Goal: Task Accomplishment & Management: Manage account settings

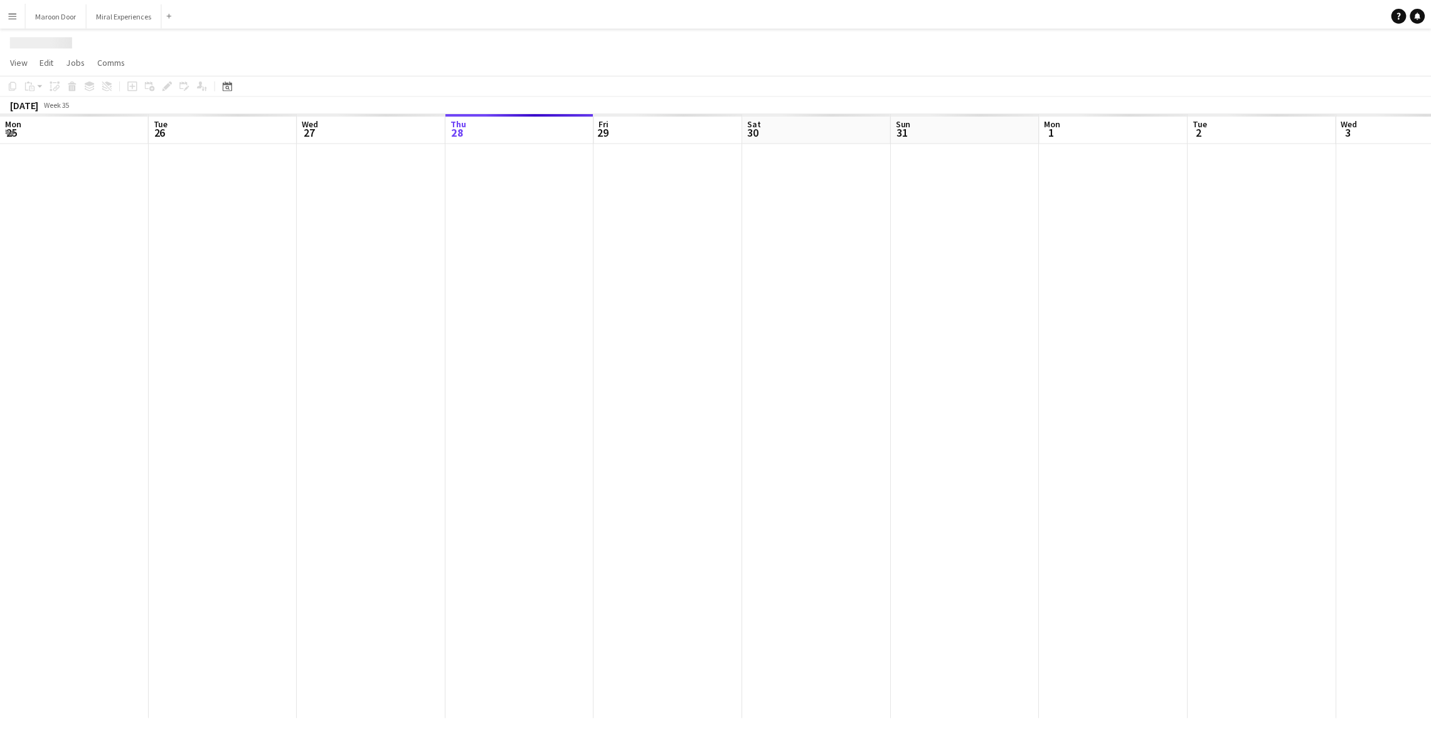
scroll to position [0, 299]
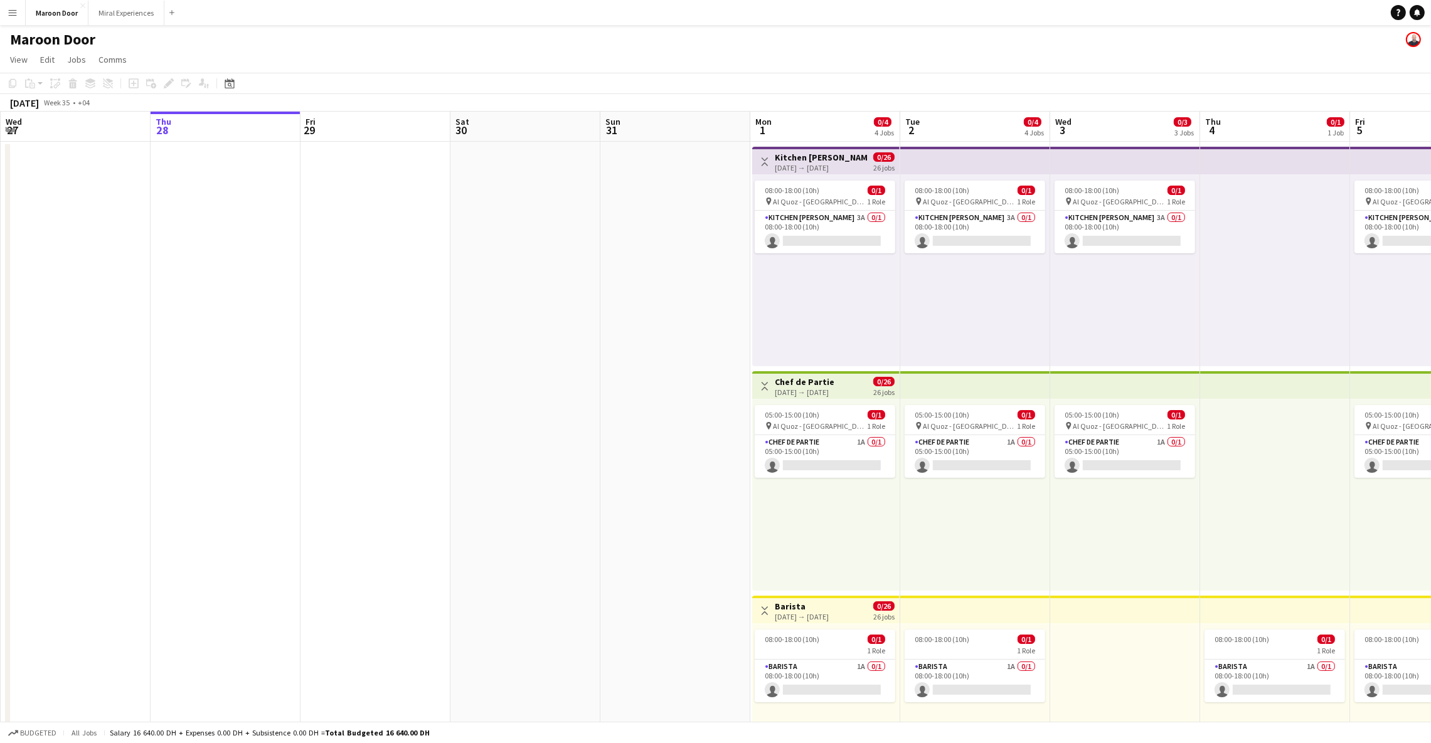
click at [808, 598] on app-top-bar "Toggle View [GEOGRAPHIC_DATA] [DATE] → [DATE] 0/26 26 jobs" at bounding box center [825, 610] width 147 height 28
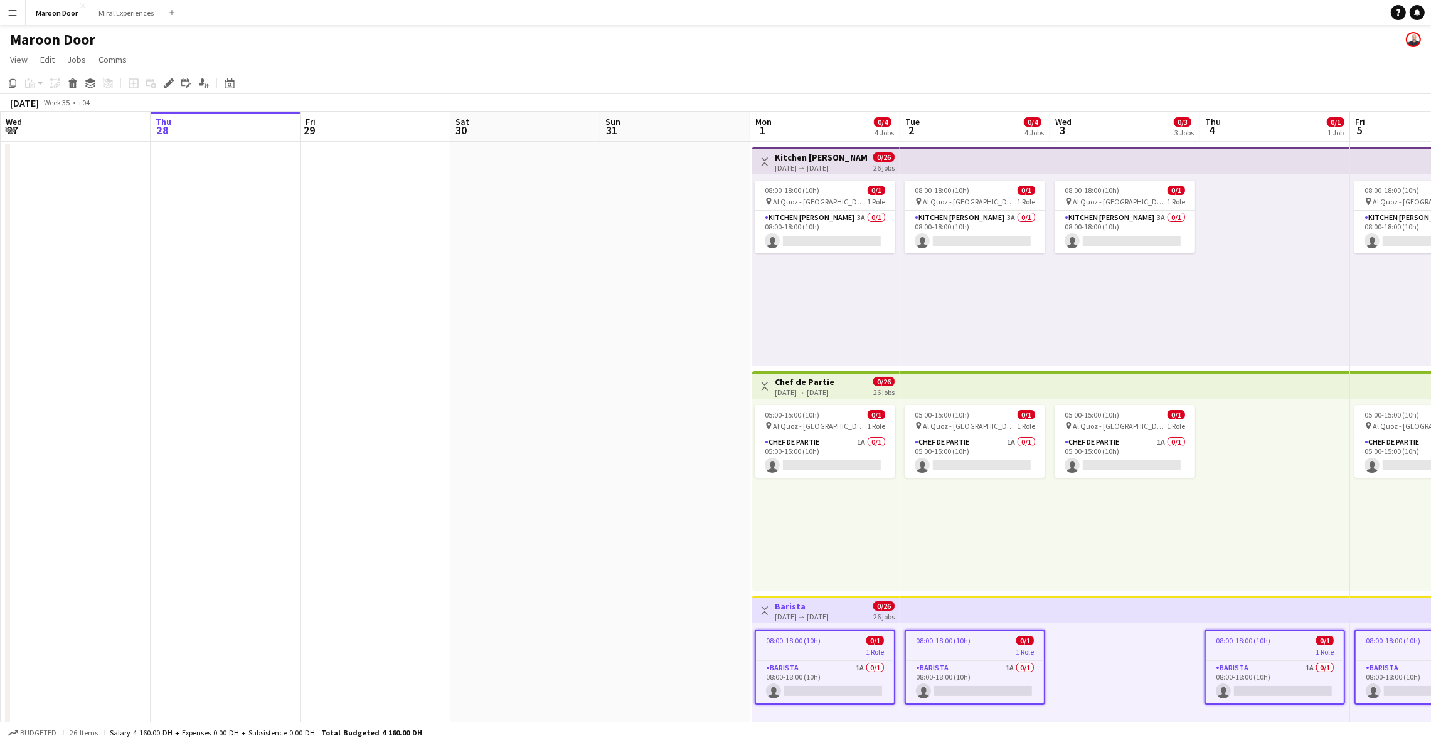
scroll to position [0, 0]
click at [166, 85] on icon at bounding box center [168, 83] width 7 height 7
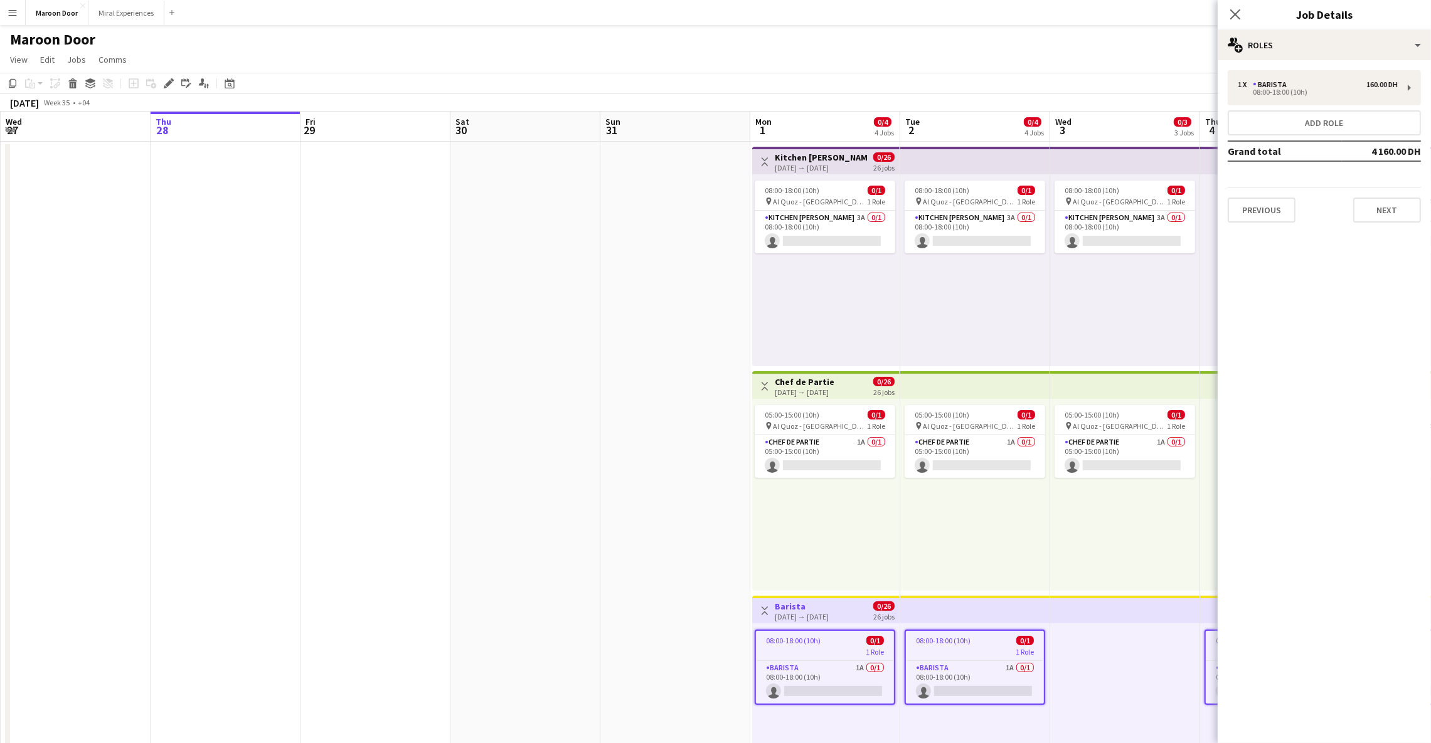
click at [1233, 4] on div "Close pop-in" at bounding box center [1234, 14] width 35 height 29
click at [1233, 8] on icon "Close pop-in" at bounding box center [1235, 14] width 12 height 12
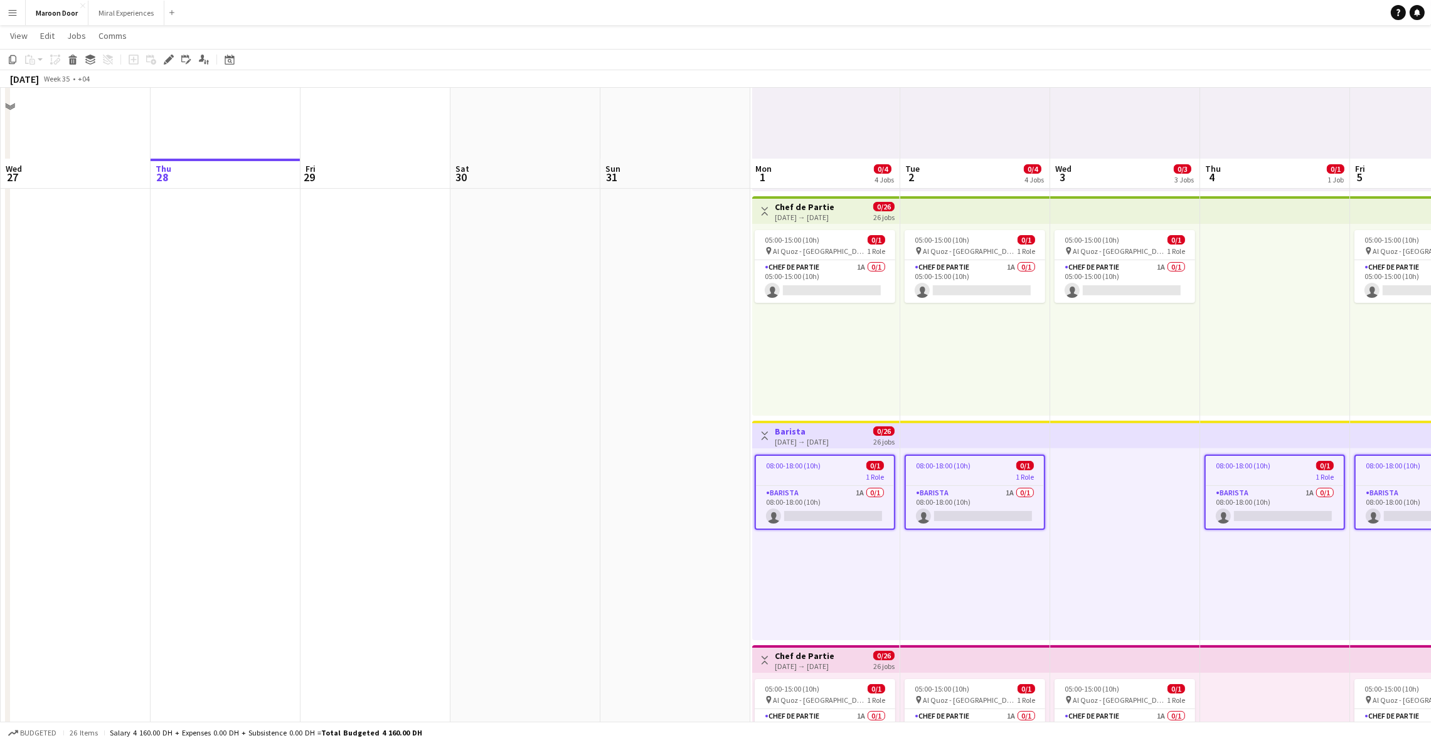
scroll to position [249, 0]
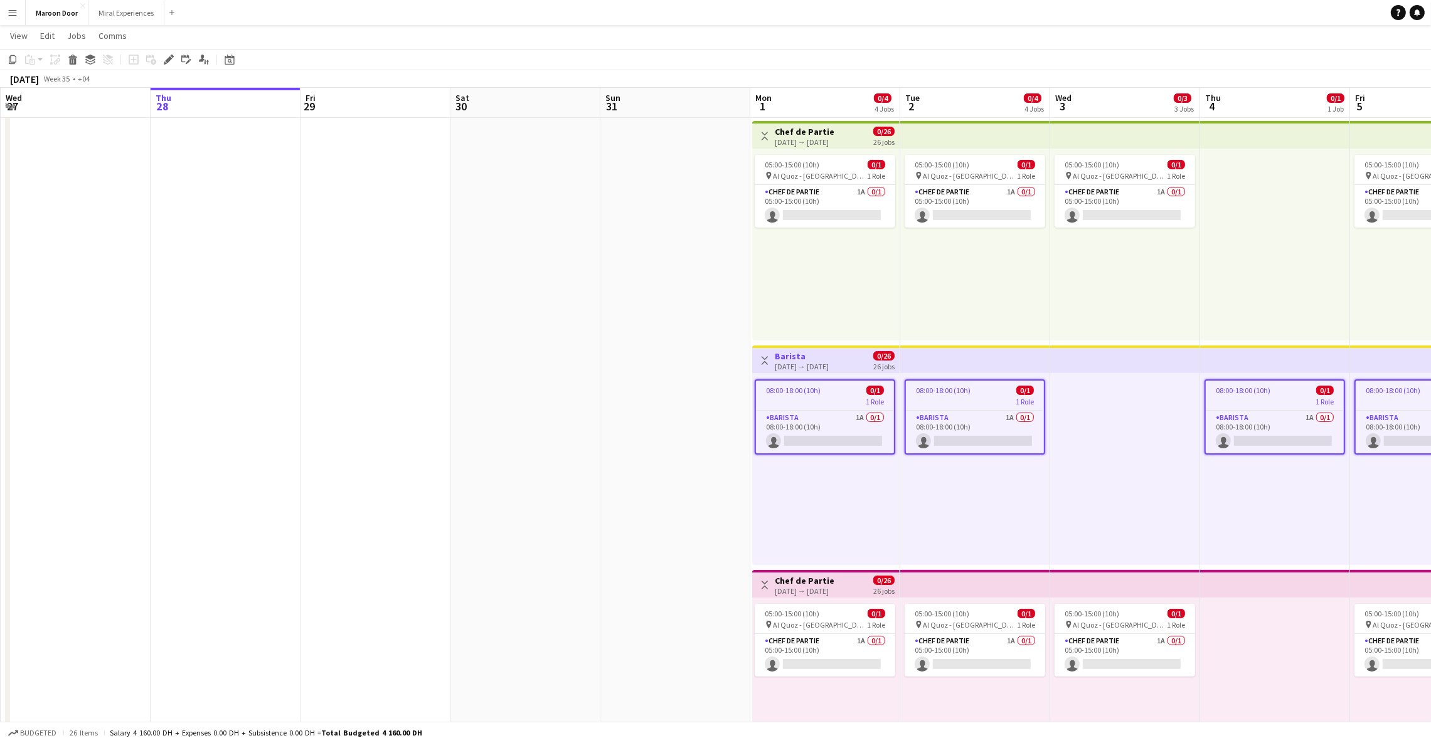
click at [834, 590] on div "[DATE] → [DATE]" at bounding box center [805, 590] width 60 height 9
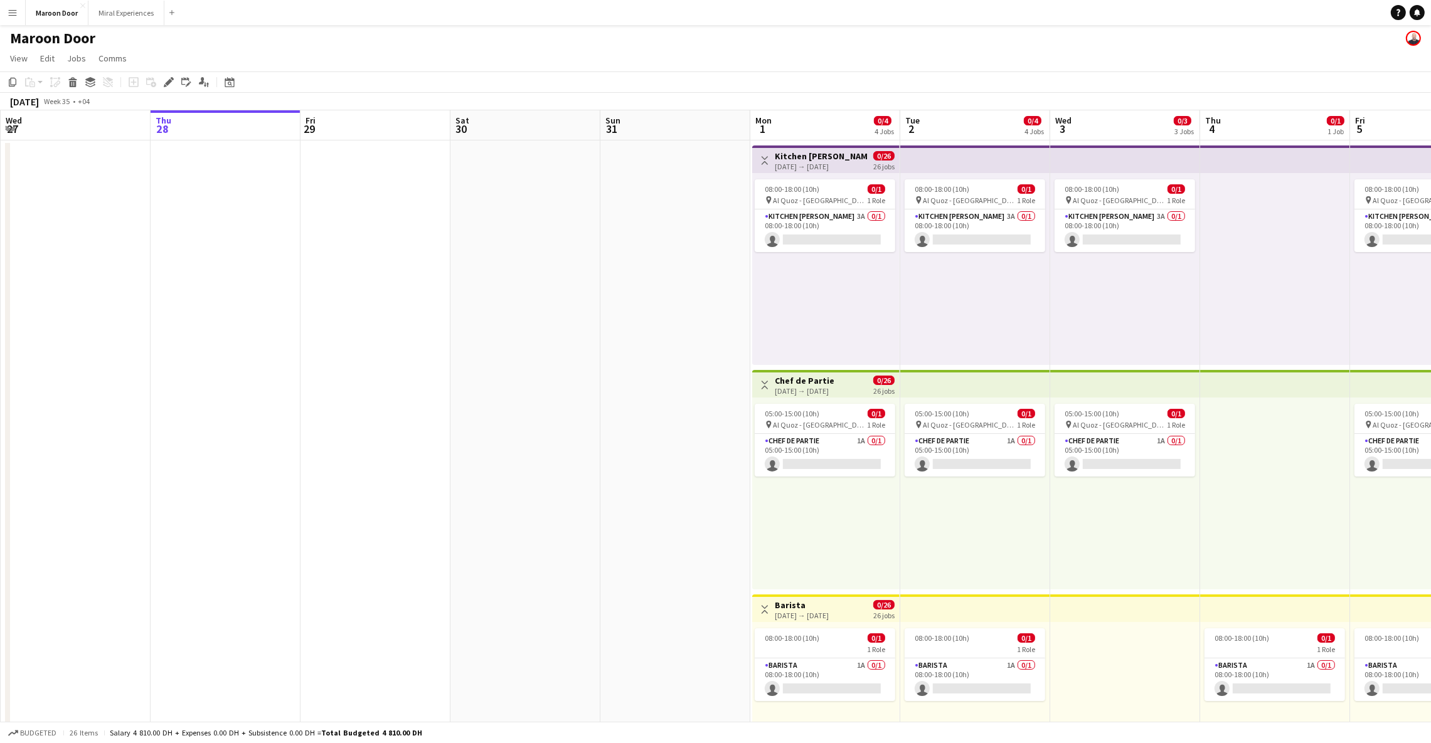
scroll to position [0, 0]
click at [830, 147] on app-top-bar "Toggle View Kitchen [PERSON_NAME] [DATE] → [DATE] 0/26 26 jobs" at bounding box center [825, 161] width 147 height 28
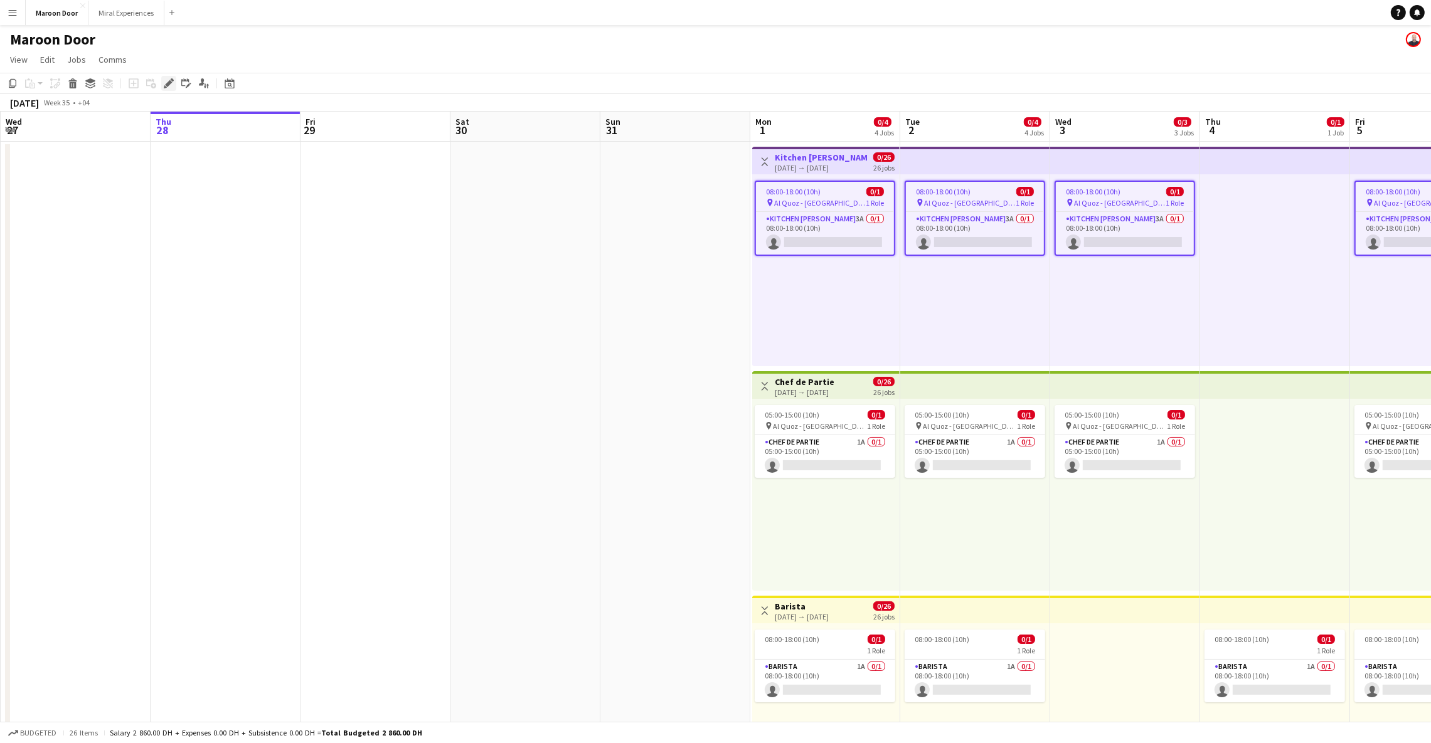
click at [170, 88] on icon "Edit" at bounding box center [169, 83] width 10 height 10
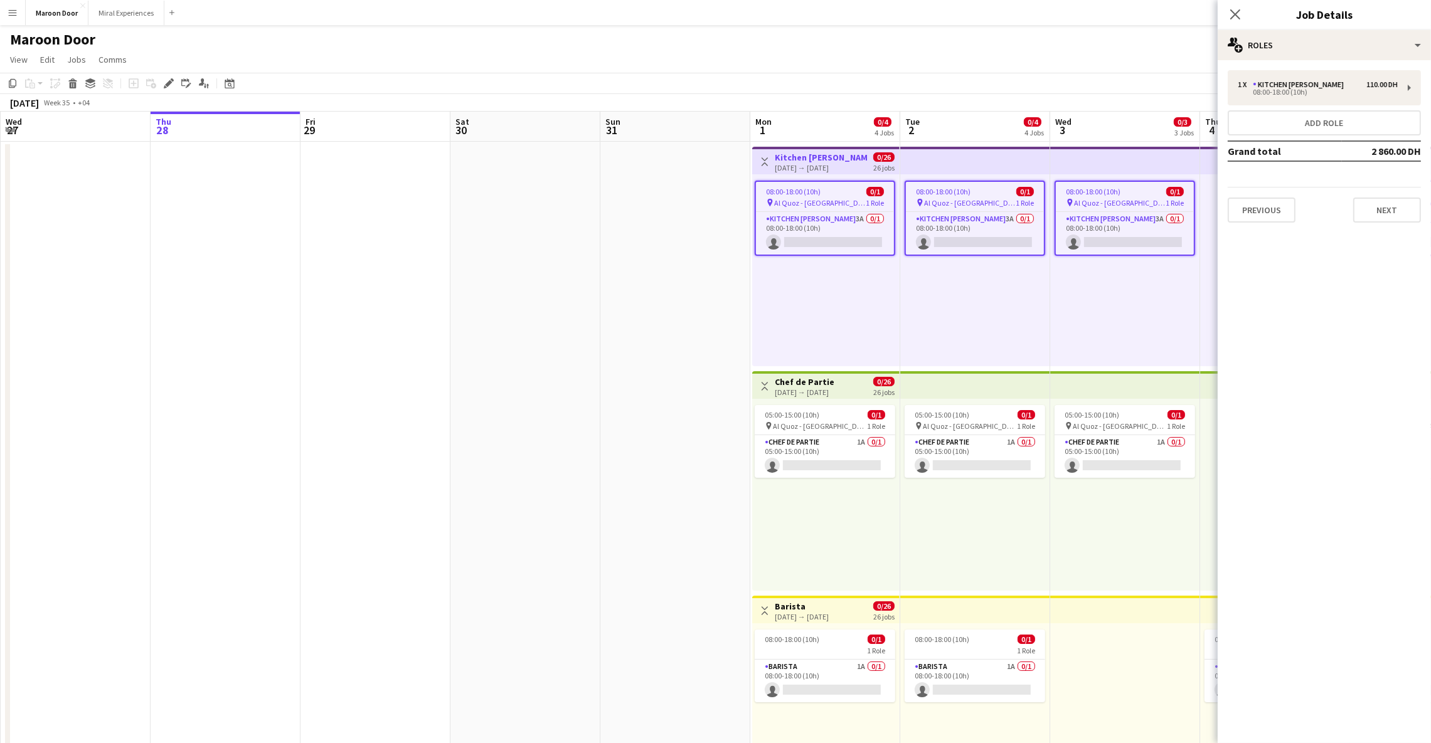
click at [828, 612] on div "[DATE] → [DATE]" at bounding box center [802, 616] width 54 height 9
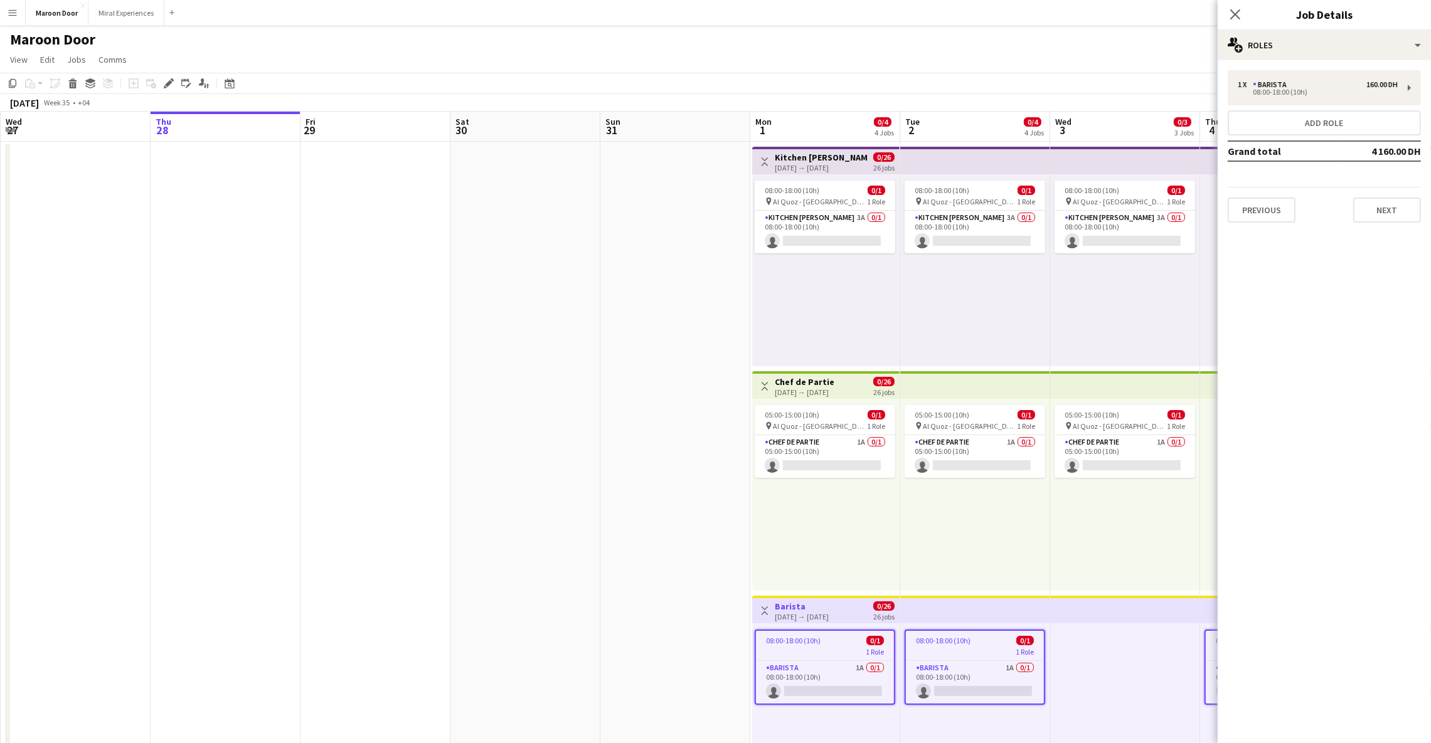
click at [505, 49] on app-page-menu "View Day view expanded Day view collapsed Month view Date picker Jump to [DATE]…" at bounding box center [715, 61] width 1431 height 24
